Goal: Task Accomplishment & Management: Use online tool/utility

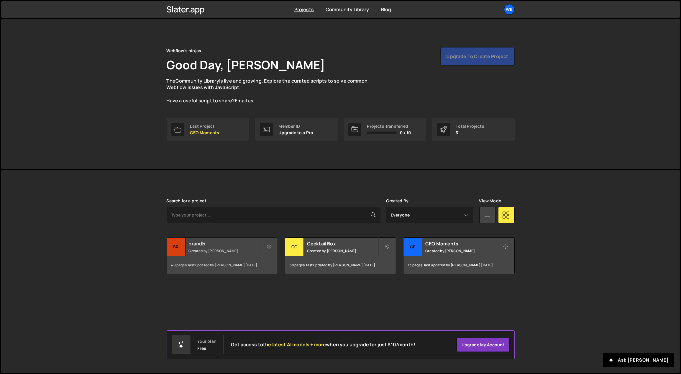
click at [200, 246] on h2 "brandЪ" at bounding box center [224, 244] width 71 height 6
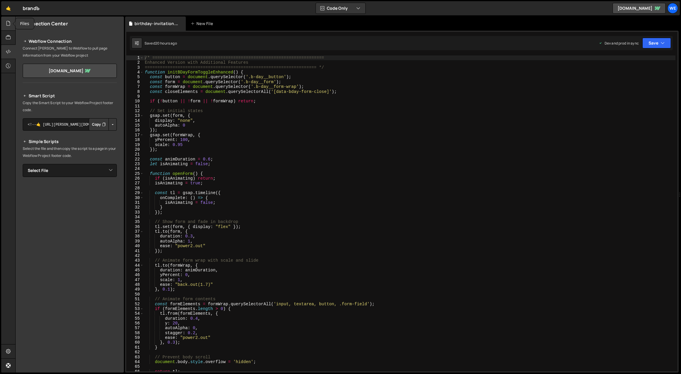
click at [9, 25] on icon at bounding box center [8, 23] width 5 height 6
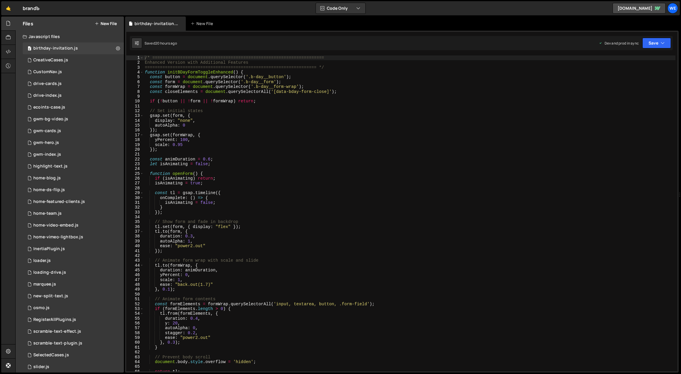
click at [104, 23] on button "New File" at bounding box center [106, 23] width 22 height 5
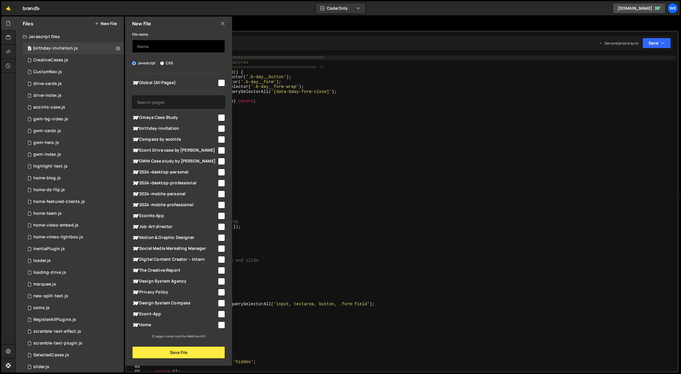
click at [185, 48] on input "text" at bounding box center [178, 46] width 93 height 13
type input "omaya-case"
click at [185, 351] on button "Save File" at bounding box center [178, 352] width 93 height 12
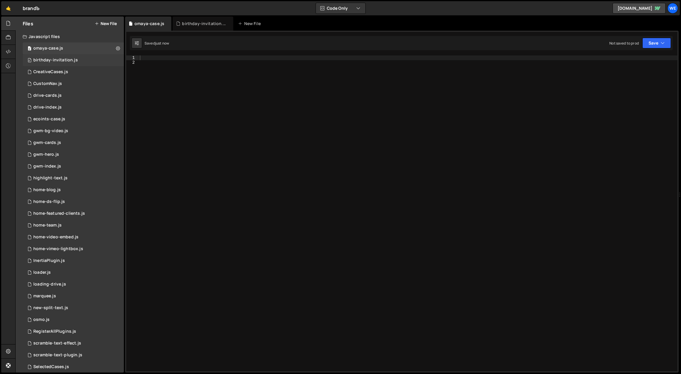
click at [71, 61] on div "birthday-invitation.js" at bounding box center [55, 60] width 45 height 5
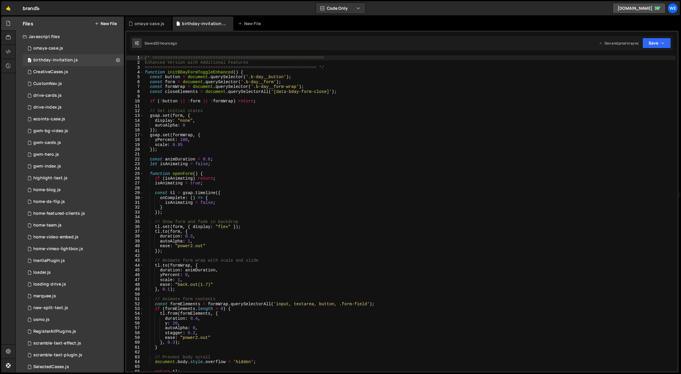
click at [243, 94] on div "/* ==================================================================== Enhance…" at bounding box center [410, 218] width 532 height 326
click at [261, 214] on div "/* ==================================================================== Enhance…" at bounding box center [410, 218] width 532 height 326
type textarea "initScript();"
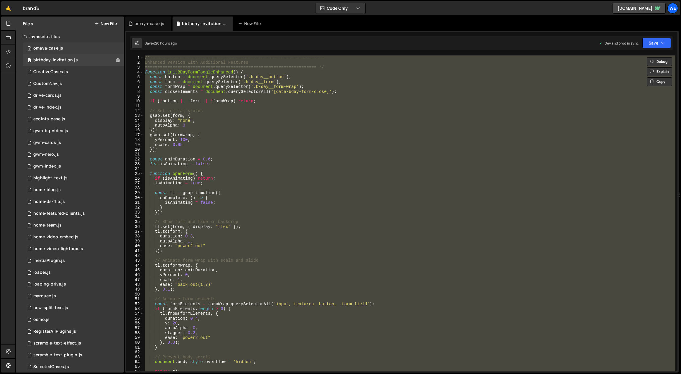
click at [71, 49] on div "0 omaya-case.js 0" at bounding box center [73, 49] width 101 height 12
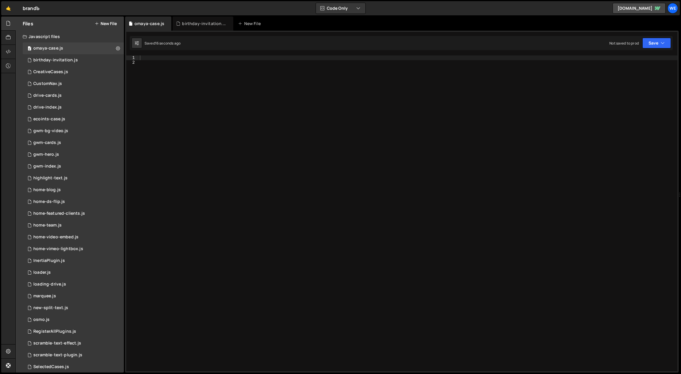
click at [312, 128] on div at bounding box center [409, 218] width 540 height 326
paste textarea "containers.forEach(container => {"
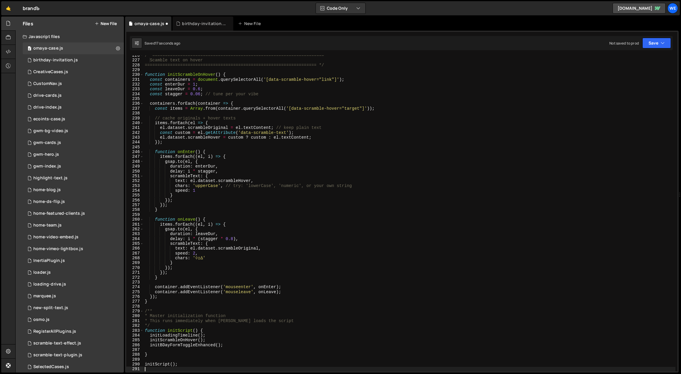
click at [267, 104] on div "/* ==================================================================== Scamble…" at bounding box center [410, 216] width 532 height 326
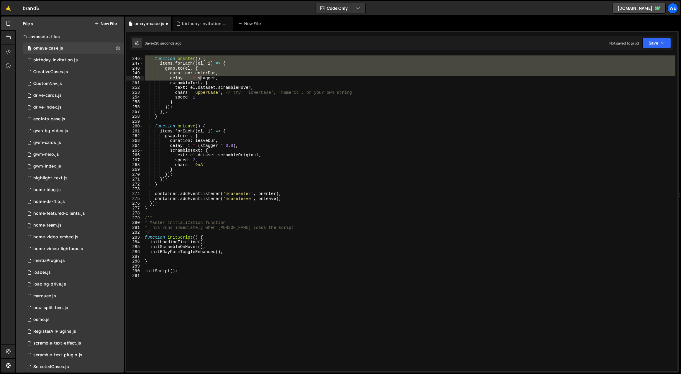
scroll to position [1245, 0]
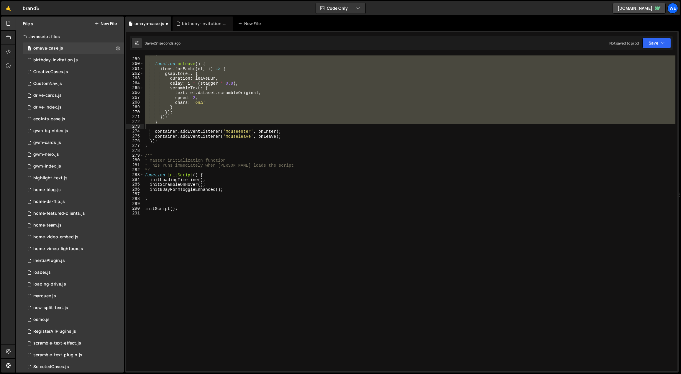
drag, startPoint x: 145, startPoint y: 73, endPoint x: 204, endPoint y: 125, distance: 78.6
click at [201, 124] on div "} function onLeave ( ) { items . forEach (( el , i ) => { gsap . to ( el , { du…" at bounding box center [410, 215] width 532 height 326
type textarea "}"
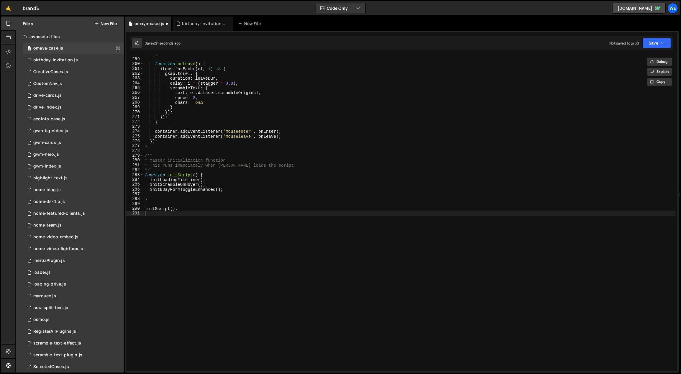
click at [349, 221] on div "} function onLeave ( ) { items . forEach (( el , i ) => { gsap . to ( el , { du…" at bounding box center [410, 215] width 532 height 326
click at [9, 51] on icon at bounding box center [8, 51] width 5 height 6
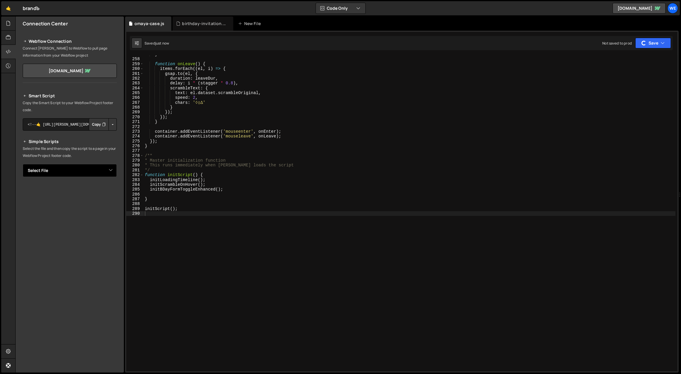
click at [93, 169] on select "Select File birthday-invitation.js CreativeCases.js CustomNav.js drive-cards.js…" at bounding box center [70, 170] width 94 height 13
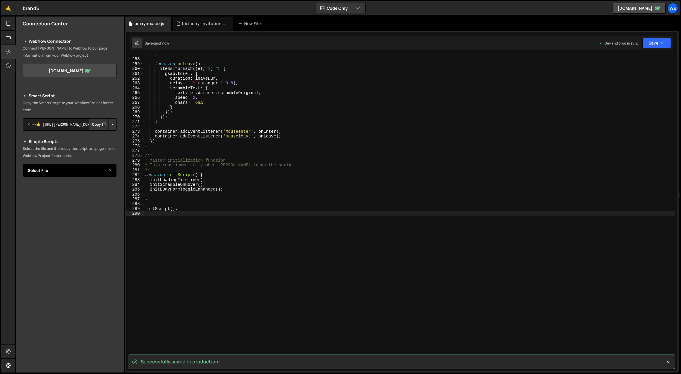
click at [83, 168] on select "Select File birthday-invitation.js CreativeCases.js CustomNav.js drive-cards.js…" at bounding box center [70, 170] width 94 height 13
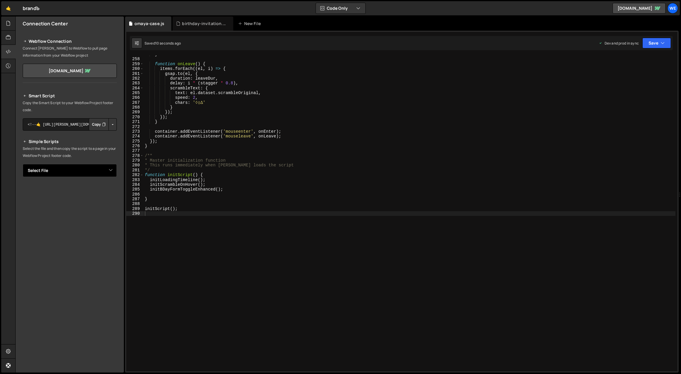
select select "46345"
click at [23, 164] on select "Select File birthday-invitation.js CreativeCases.js CustomNav.js drive-cards.js…" at bounding box center [70, 170] width 94 height 13
click at [112, 187] on button "Button group with nested dropdown" at bounding box center [113, 190] width 8 height 12
click at [107, 209] on link "Copy Production js" at bounding box center [92, 210] width 49 height 8
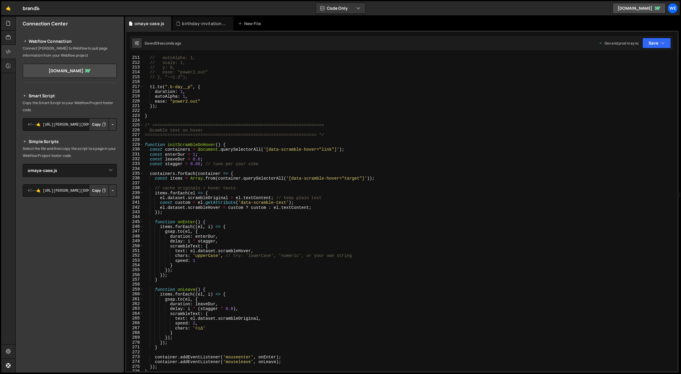
scroll to position [1042, 0]
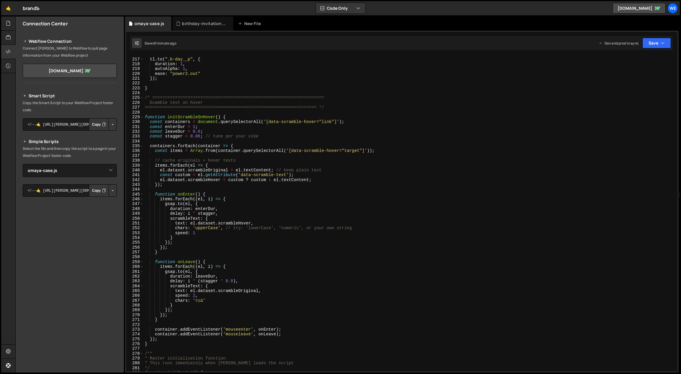
type textarea "function initScrambleOnHover() {"
click at [233, 116] on div "tl . to ( ".b-day__p" , { duration : 1 , autoAlpha : 1 , ease : "power2.out" })…" at bounding box center [410, 215] width 532 height 326
click at [158, 112] on div "tl . to ( ".b-day__p" , { duration : 1 , autoAlpha : 1 , ease : "power2.out" })…" at bounding box center [410, 215] width 532 height 326
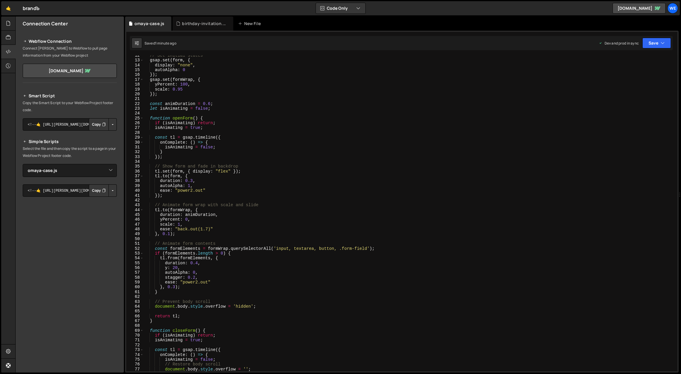
scroll to position [0, 0]
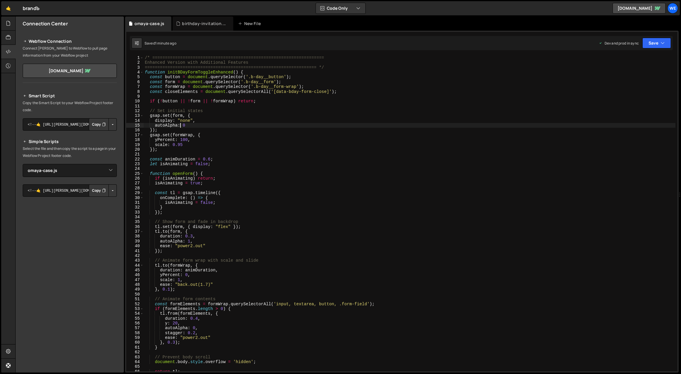
click at [162, 53] on div "initScript(); 1 2 3 4 5 6 7 8 9 10 11 12 13 14 15 16 17 18 19 20 21 22 23 24 25…" at bounding box center [402, 202] width 554 height 342
click at [207, 52] on div "initScript(); 1 2 3 4 5 6 7 8 9 10 11 12 13 14 15 16 17 18 19 20 21 22 23 24 25…" at bounding box center [402, 202] width 554 height 342
drag, startPoint x: 144, startPoint y: 56, endPoint x: 149, endPoint y: 55, distance: 4.9
click at [144, 56] on div "/* ==================================================================== Enhance…" at bounding box center [410, 218] width 532 height 326
type textarea "/* ===================================================================="
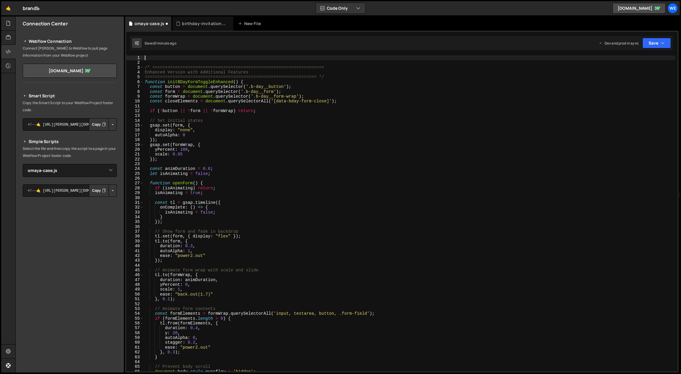
paste textarea "}"
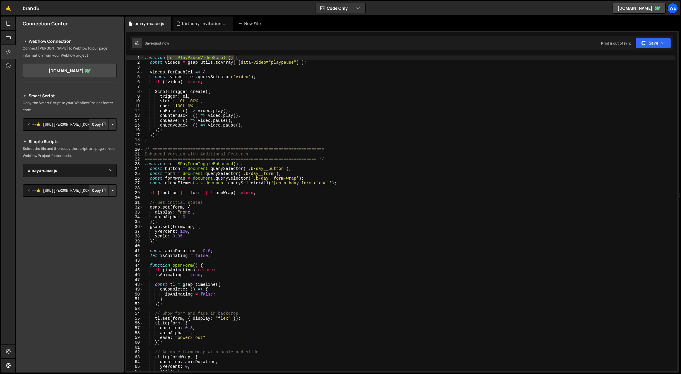
drag, startPoint x: 233, startPoint y: 57, endPoint x: 168, endPoint y: 58, distance: 65.5
click at [168, 58] on div "function initPlayPauseVideoScroll ( ) { const videos = gsap . utils . toArray (…" at bounding box center [410, 218] width 532 height 326
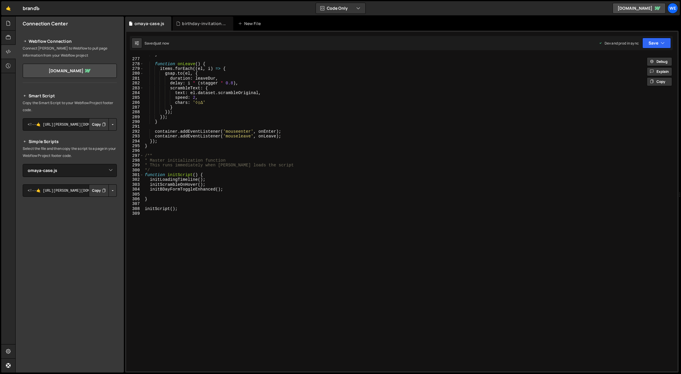
scroll to position [1331, 0]
click at [208, 174] on div "} function onLeave ( ) { items . forEach (( el , i ) => { gsap . to ( el , { du…" at bounding box center [410, 215] width 532 height 326
type textarea "function initScript() {"
paste textarea "initPlayPauseVideoScroll()"
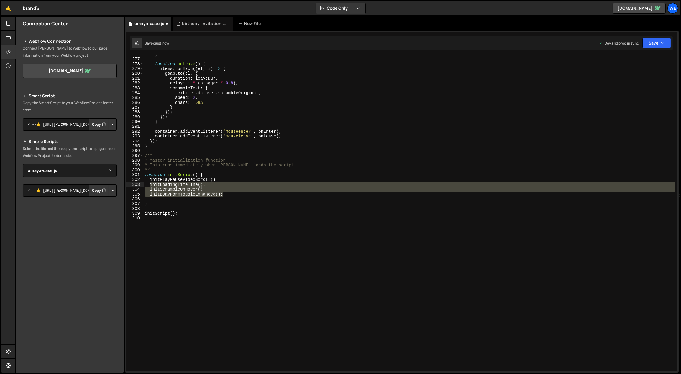
drag, startPoint x: 207, startPoint y: 192, endPoint x: 149, endPoint y: 184, distance: 59.2
click at [149, 184] on div "} function onLeave ( ) { items . forEach (( el , i ) => { gsap . to ( el , { du…" at bounding box center [410, 215] width 532 height 326
type textarea "initLoadingTimeline(); initScrambleOnHover();"
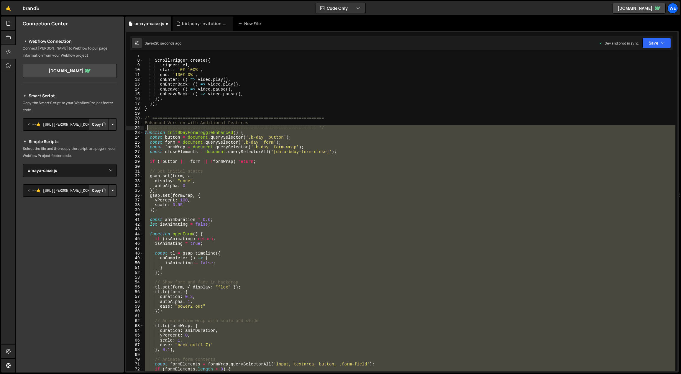
scroll to position [0, 0]
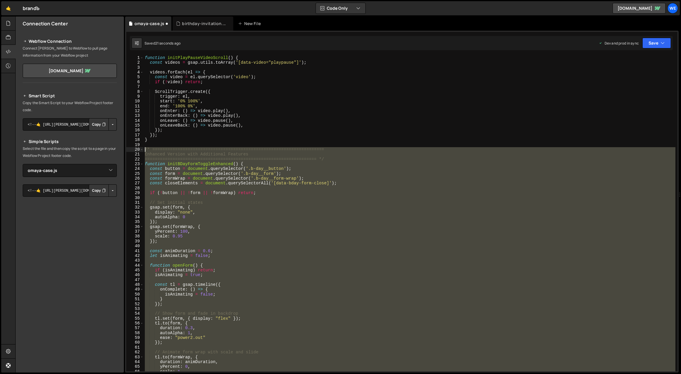
drag, startPoint x: 155, startPoint y: 267, endPoint x: 145, endPoint y: 148, distance: 119.1
click at [145, 148] on div "function initPlayPauseVideoScroll ( ) { const videos = gsap . utils . toArray (…" at bounding box center [410, 218] width 532 height 326
click at [154, 165] on div "function initPlayPauseVideoScroll ( ) { const videos = gsap . utils . toArray (…" at bounding box center [410, 213] width 532 height 316
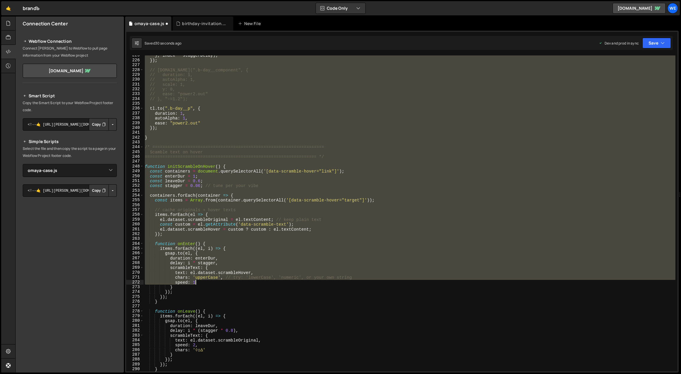
scroll to position [1244, 0]
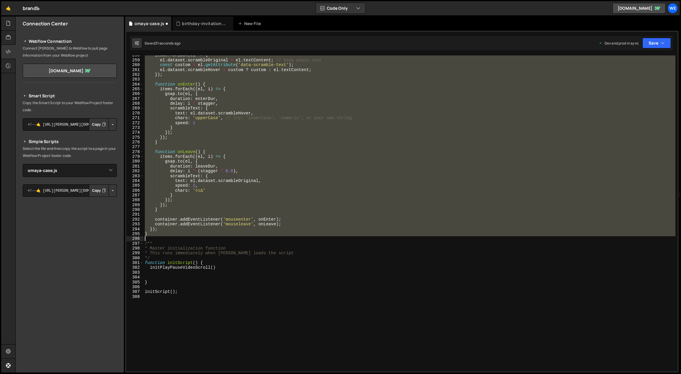
drag, startPoint x: 146, startPoint y: 164, endPoint x: 253, endPoint y: 239, distance: 131.5
click at [253, 239] on div "items . forEach ( el => { el . dataset . scrambleOriginal = el . textContent ; …" at bounding box center [410, 216] width 532 height 326
type textarea "}"
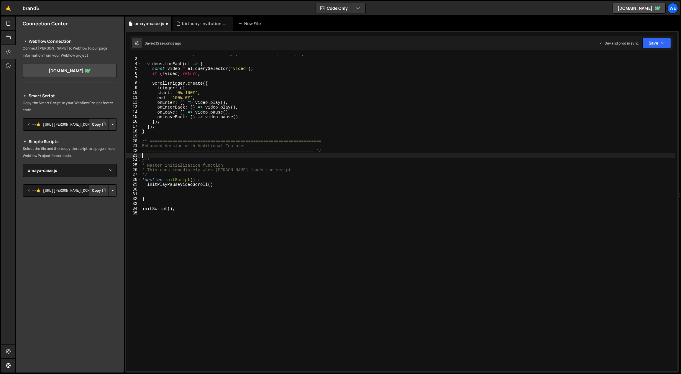
scroll to position [0, 0]
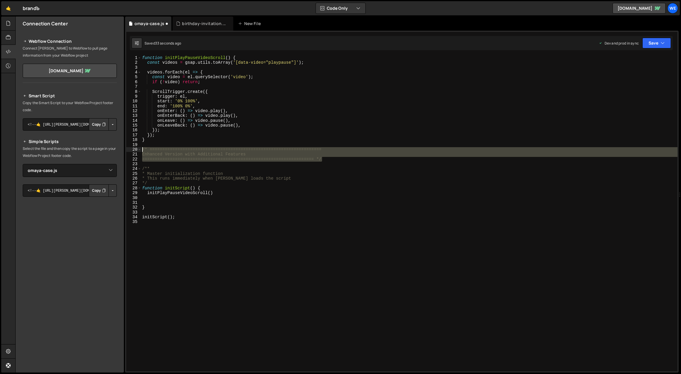
drag, startPoint x: 277, startPoint y: 157, endPoint x: 157, endPoint y: 74, distance: 145.6
click at [139, 148] on div "1 2 3 4 5 6 7 8 9 10 11 12 13 14 15 16 17 18 19 20 21 22 23 24 25 26 27 28 29 3…" at bounding box center [402, 213] width 552 height 316
type textarea "/* ==================================================================== Enhance…"
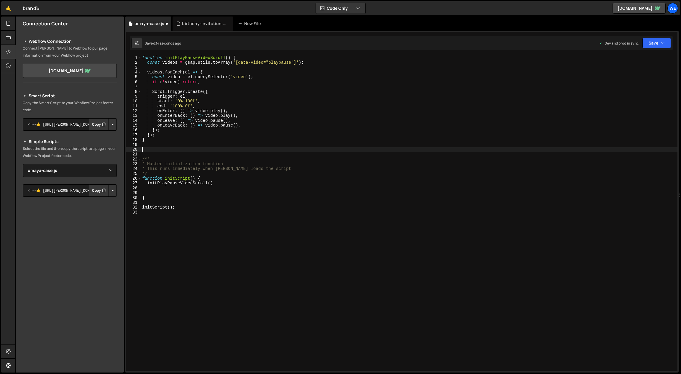
click at [143, 56] on div "function initPlayPauseVideoScroll ( ) { const videos = gsap . utils . toArray (…" at bounding box center [409, 218] width 537 height 326
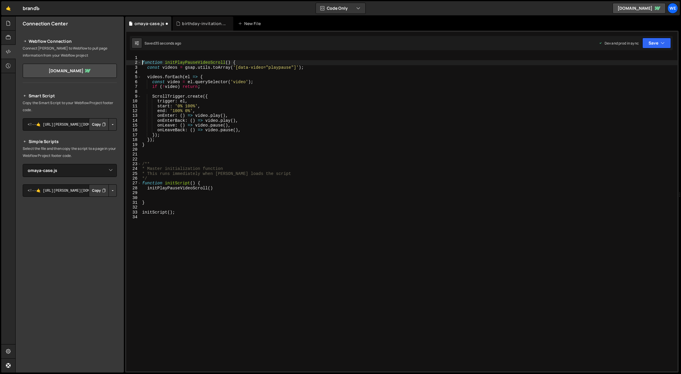
type textarea "function initPlayPauseVideoScroll() {"
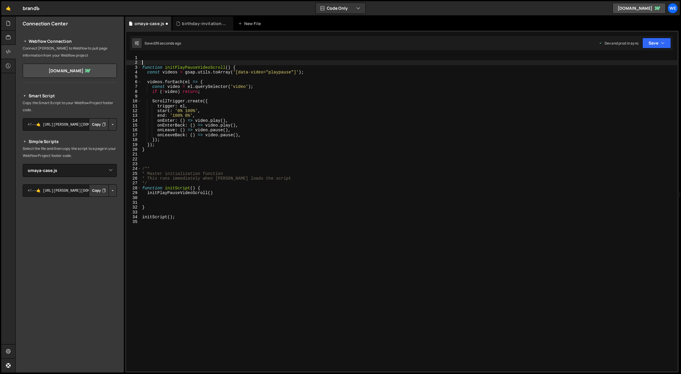
paste textarea "==================================================================== */"
type textarea "==================================================================== */"
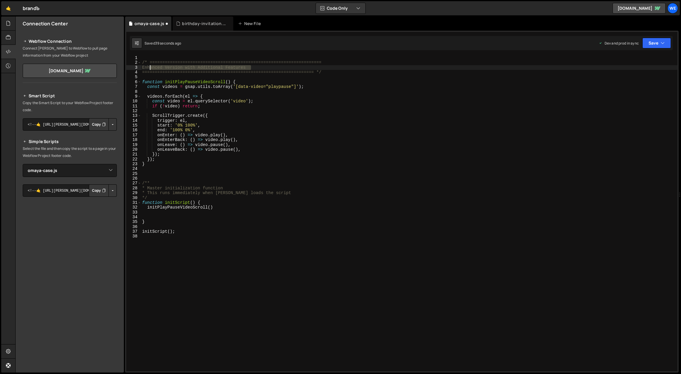
drag, startPoint x: 254, startPoint y: 69, endPoint x: 148, endPoint y: 66, distance: 106.6
click at [148, 66] on div "/* ==================================================================== Enhance…" at bounding box center [409, 218] width 537 height 326
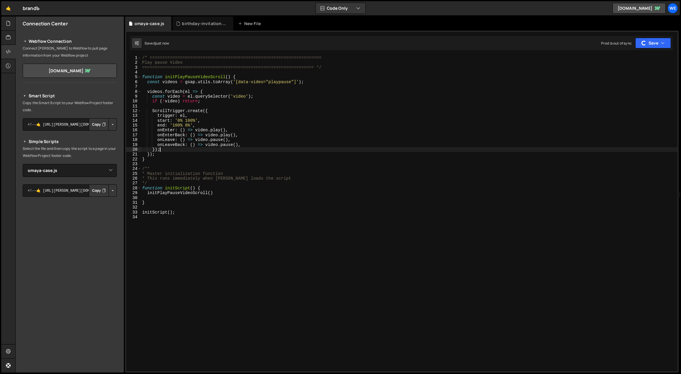
click at [354, 149] on div "/* ==================================================================== Play pa…" at bounding box center [409, 218] width 537 height 326
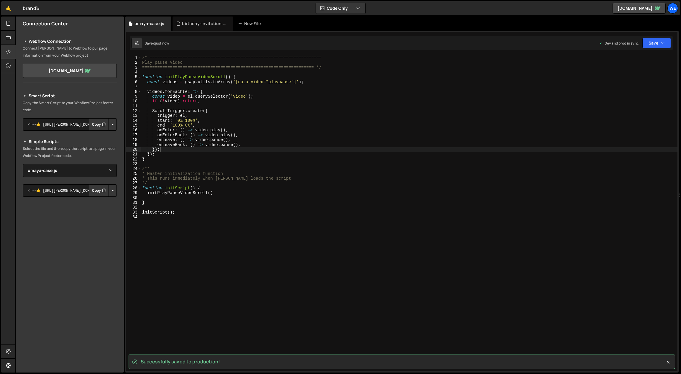
click at [184, 154] on div "/* ==================================================================== Play pa…" at bounding box center [409, 218] width 537 height 326
click at [187, 159] on div "/* ==================================================================== Play pa…" at bounding box center [409, 218] width 537 height 326
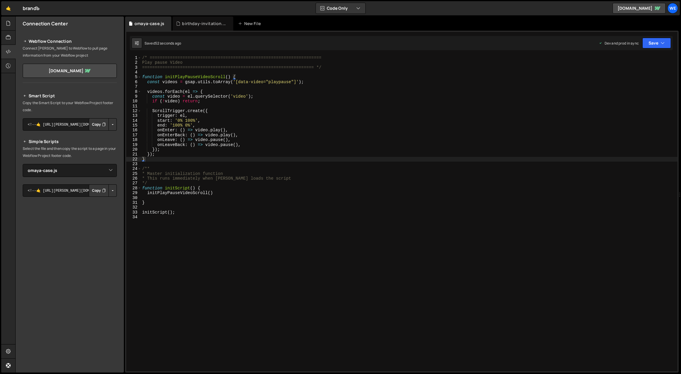
click at [171, 52] on div "initScript(); 1 2 3 4 5 6 7 8 9 10 11 12 13 14 15 16 17 18 19 20 21 22 23 24 25…" at bounding box center [402, 202] width 554 height 342
click at [164, 52] on div "initScript(); 1 2 3 4 5 6 7 8 9 10 11 12 13 14 15 16 17 18 19 20 21 22 23 24 25…" at bounding box center [402, 202] width 554 height 342
click at [149, 54] on div "initScript(); 1 2 3 4 5 6 7 8 9 10 11 12 13 14 15 16 17 18 19 20 21 22 23 24 25…" at bounding box center [402, 202] width 554 height 342
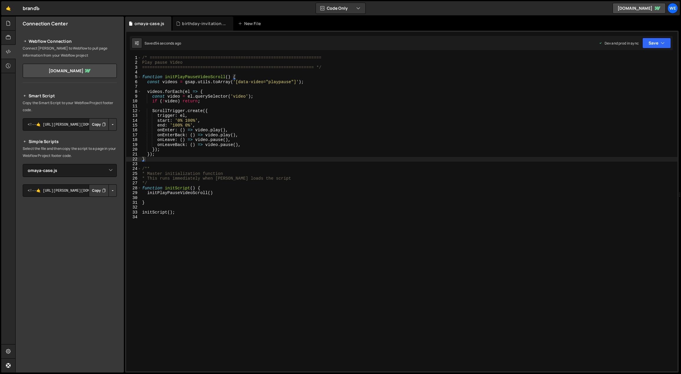
click at [143, 57] on div "/* ==================================================================== Play pa…" at bounding box center [409, 218] width 537 height 326
type textarea "/* ===================================================================="
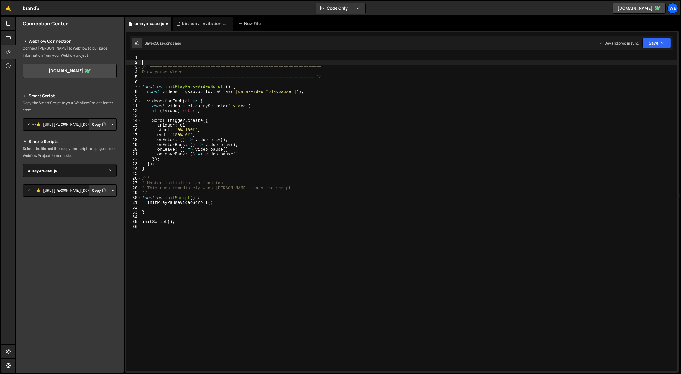
paste textarea "let lenis;"
click at [146, 58] on div "let lenis ; /* ================================================================…" at bounding box center [409, 218] width 537 height 326
click at [142, 57] on div "let lenis ; /* ================================================================…" at bounding box center [409, 218] width 537 height 326
type textarea "let lenis;"
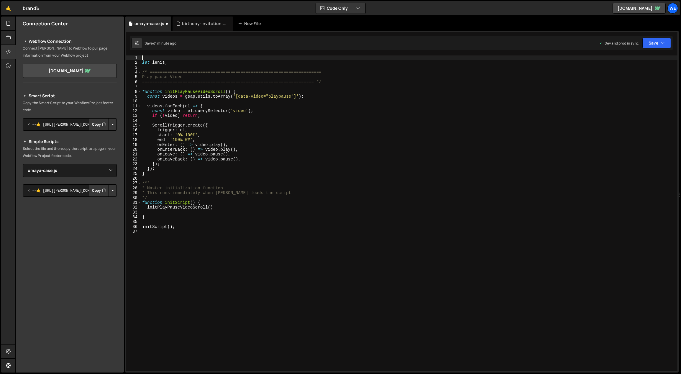
paste textarea "// ===================================="
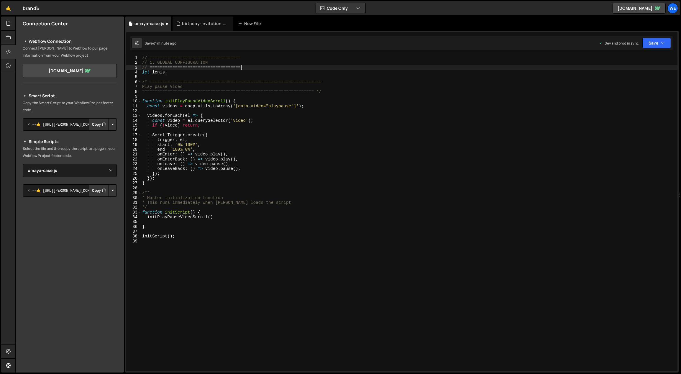
click at [158, 61] on div "// ==================================== // 1. GLOBAL CONFIGURATION // =========…" at bounding box center [409, 218] width 537 height 326
drag, startPoint x: 324, startPoint y: 91, endPoint x: 317, endPoint y: 91, distance: 7.4
click at [317, 91] on div "// ==================================== // GLOBAL CONFIGURATION // ============…" at bounding box center [409, 218] width 537 height 326
drag, startPoint x: 270, startPoint y: 69, endPoint x: 266, endPoint y: 69, distance: 3.6
click at [270, 69] on div "// ==================================== // GLOBAL CONFIGURATION // ============…" at bounding box center [409, 218] width 537 height 326
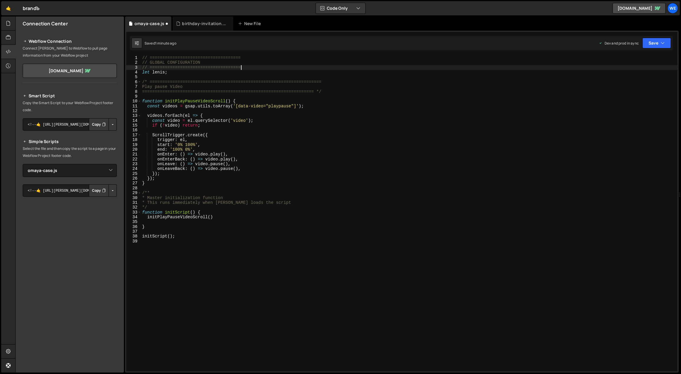
paste textarea "*/"
drag, startPoint x: 148, startPoint y: 81, endPoint x: 142, endPoint y: 82, distance: 5.9
click at [142, 82] on div "// ==================================== // GLOBAL CONFIGURATION // ============…" at bounding box center [409, 218] width 537 height 326
click at [141, 57] on div "// ==================================== // GLOBAL CONFIGURATION // ============…" at bounding box center [409, 218] width 537 height 326
paste textarea "*"
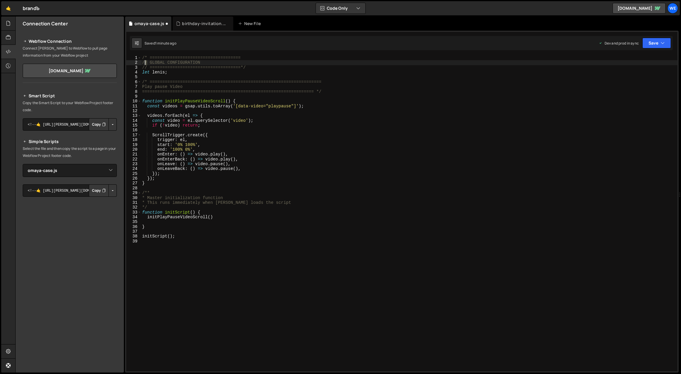
click at [142, 61] on div "/* ==================================== // GLOBAL CONFIGURATION // ============…" at bounding box center [409, 218] width 537 height 326
drag, startPoint x: 150, startPoint y: 67, endPoint x: 144, endPoint y: 68, distance: 6.1
click at [144, 66] on div "/* ==================================== GLOBAL CONFIGURATION // ===============…" at bounding box center [409, 218] width 537 height 326
click at [267, 66] on div "/* ==================================== GLOBAL CONFIGURATION ==================…" at bounding box center [409, 218] width 537 height 326
drag, startPoint x: 241, startPoint y: 57, endPoint x: 209, endPoint y: 57, distance: 32.2
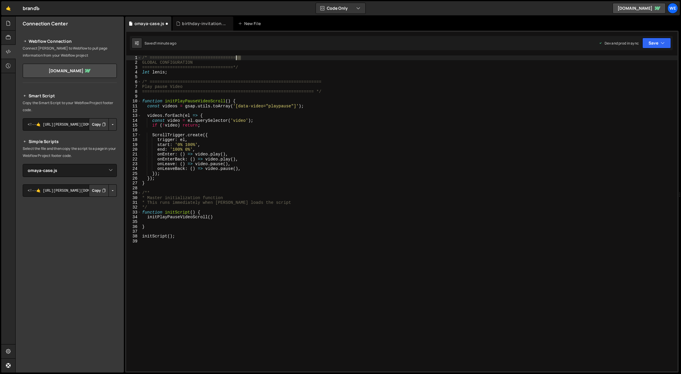
click at [209, 57] on div "/* ==================================== GLOBAL CONFIGURATION ==================…" at bounding box center [409, 218] width 537 height 326
click at [253, 57] on div "/* ==================================== GLOBAL CONFIGURATION ==================…" at bounding box center [409, 213] width 537 height 316
paste textarea "============="
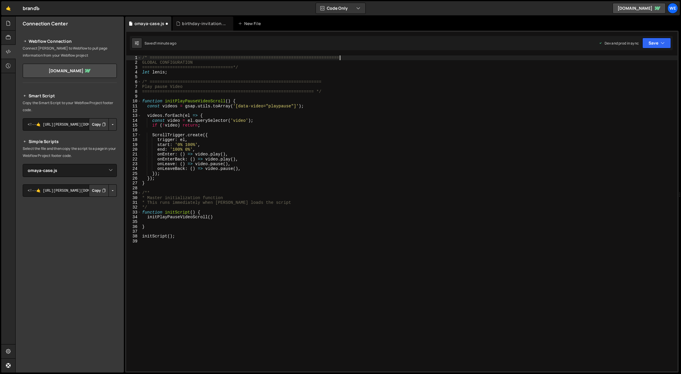
click at [231, 66] on div "/* =========================================================================== …" at bounding box center [409, 218] width 537 height 326
paste textarea "============="
type textarea "===========================================================================*/"
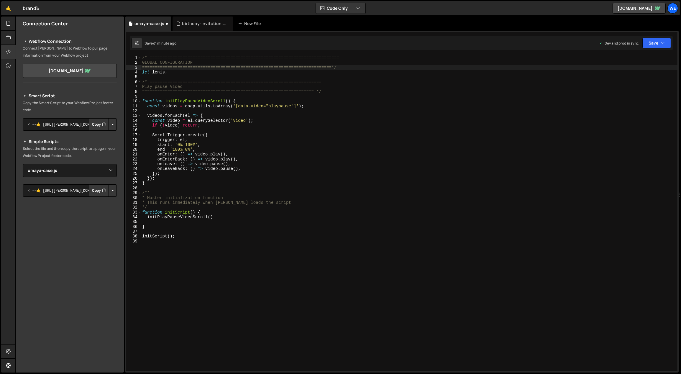
click at [414, 97] on div "/* =========================================================================== …" at bounding box center [409, 218] width 537 height 326
type textarea "/* ===================================================================="
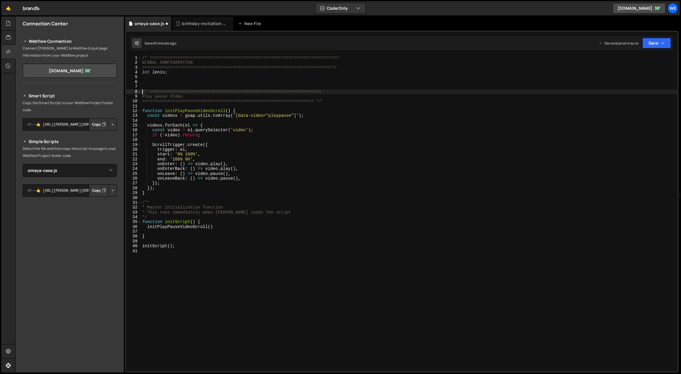
type textarea "/* ===================================================================="
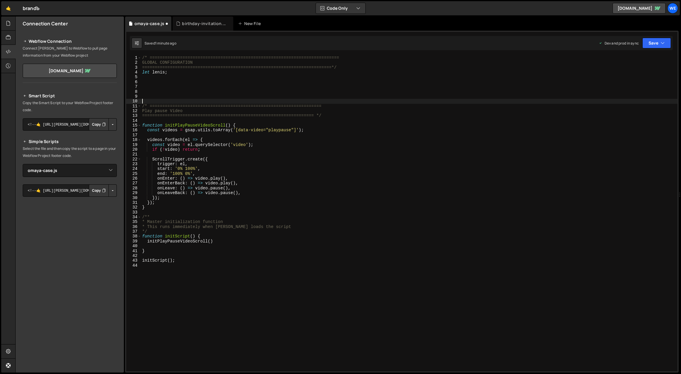
type textarea "/* ===================================================================="
paste textarea "}"
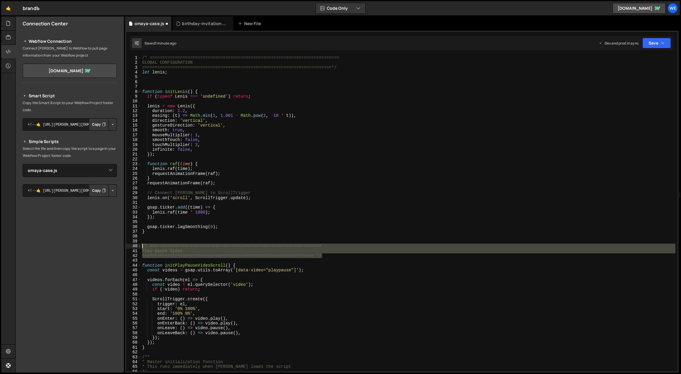
drag, startPoint x: 297, startPoint y: 250, endPoint x: 145, endPoint y: 228, distance: 153.6
click at [134, 245] on div "} 1 2 3 4 5 6 7 8 9 10 11 12 13 14 15 16 17 18 19 20 21 22 23 24 25 26 27 28 29…" at bounding box center [402, 213] width 552 height 316
type textarea "/* ==================================================================== Play pa…"
click at [167, 85] on div "/* =========================================================================== …" at bounding box center [408, 218] width 535 height 326
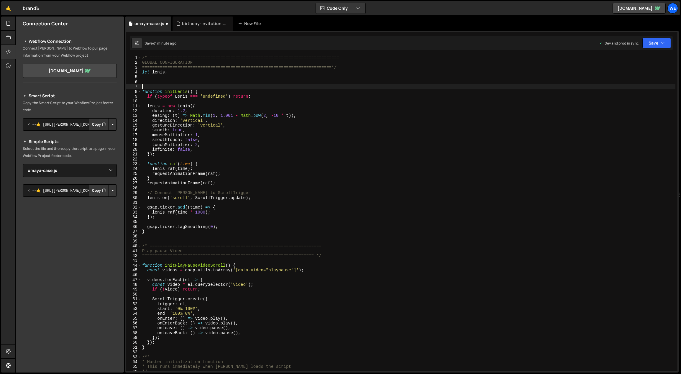
paste textarea "==================================================================== */"
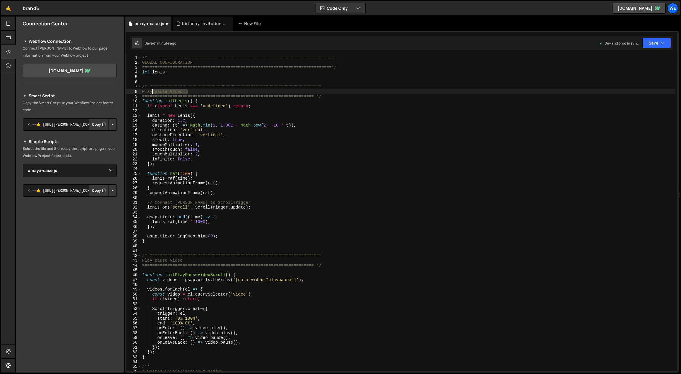
drag, startPoint x: 168, startPoint y: 91, endPoint x: 148, endPoint y: 91, distance: 20.1
click at [148, 91] on div "/* =========================================================================== …" at bounding box center [408, 218] width 535 height 326
click at [368, 104] on div "/* =========================================================================== …" at bounding box center [408, 218] width 535 height 326
type textarea "if (typeof Lenis === 'undefined') return;"
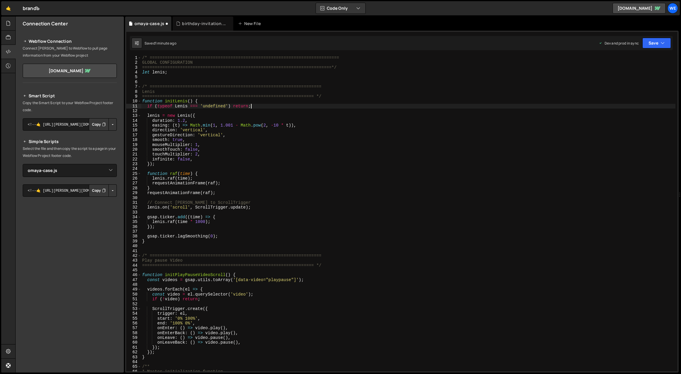
scroll to position [0, 0]
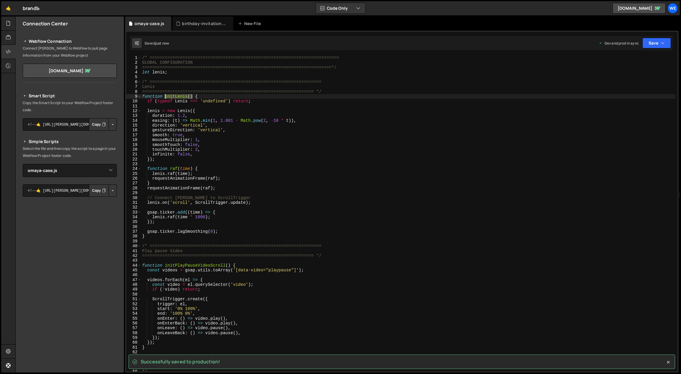
drag, startPoint x: 190, startPoint y: 96, endPoint x: 165, endPoint y: 95, distance: 24.8
click at [165, 95] on div "/* =========================================================================== …" at bounding box center [408, 218] width 535 height 326
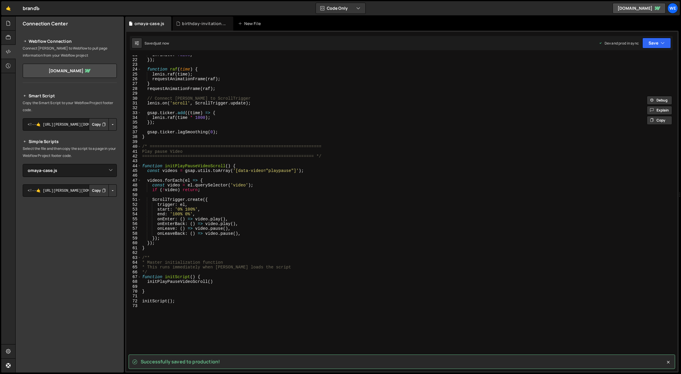
scroll to position [123, 0]
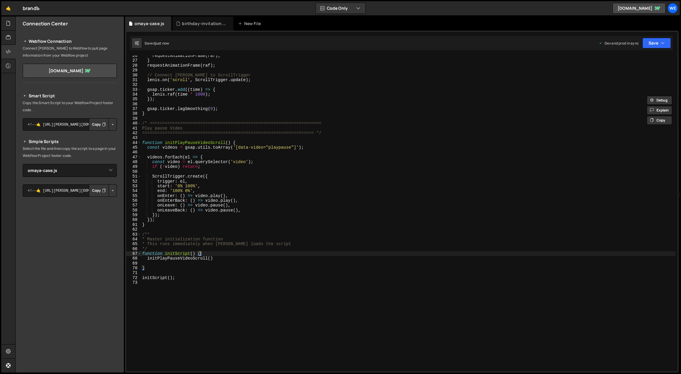
click at [215, 252] on div "requestAnimationFrame ( raf ) ; } requestAnimationFrame ( raf ) ; // Connect Le…" at bounding box center [408, 216] width 535 height 326
type textarea "function initScript() {"
paste textarea "initLenis()"
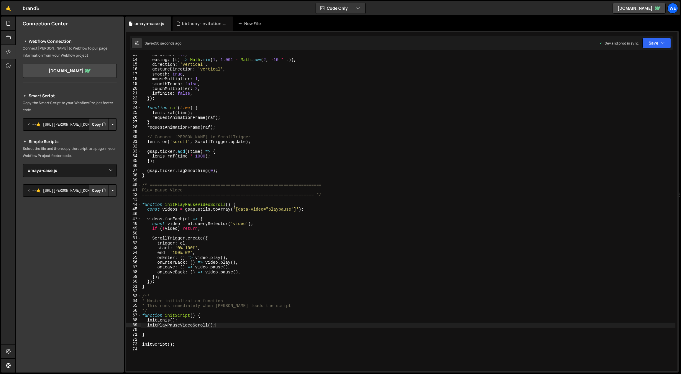
scroll to position [66, 0]
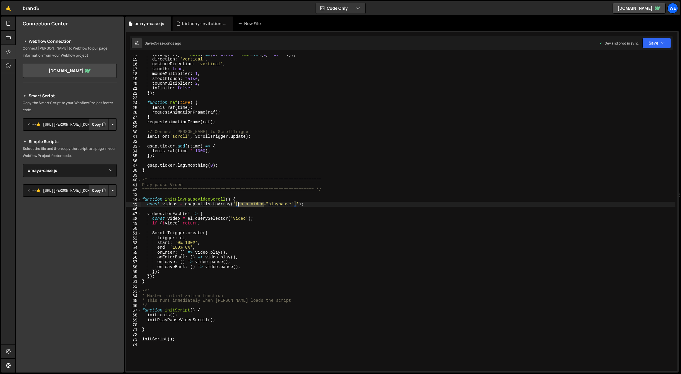
drag, startPoint x: 263, startPoint y: 204, endPoint x: 239, endPoint y: 204, distance: 24.2
click at [239, 204] on div "easing : ( t ) => Math . min ( 1 , 1.001 - Math . pow ( 2 , - 10 * t )) , direc…" at bounding box center [408, 215] width 535 height 326
type textarea "const videos = gsap.utils.toArray('[data-video="playpause"]');"
drag, startPoint x: 287, startPoint y: 204, endPoint x: 269, endPoint y: 203, distance: 18.3
click at [269, 203] on div "easing : ( t ) => Math . min ( 1 , 1.001 - Math . pow ( 2 , - 10 * t )) , direc…" at bounding box center [408, 215] width 535 height 326
